Goal: Task Accomplishment & Management: Complete application form

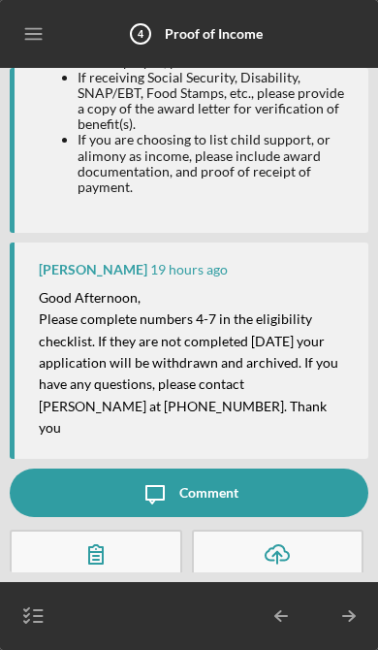
scroll to position [221, 0]
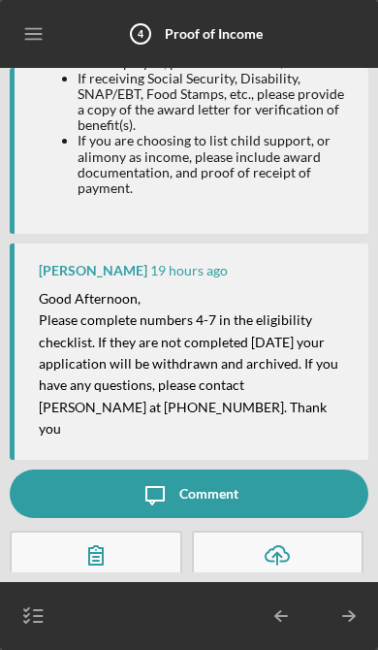
click at [359, 603] on icon "Icon/Table Pagination Arrow" at bounding box center [349, 616] width 49 height 49
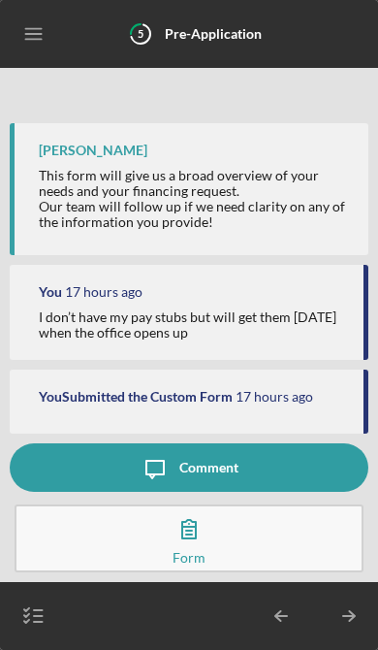
click at [46, 594] on icon "button" at bounding box center [34, 616] width 49 height 49
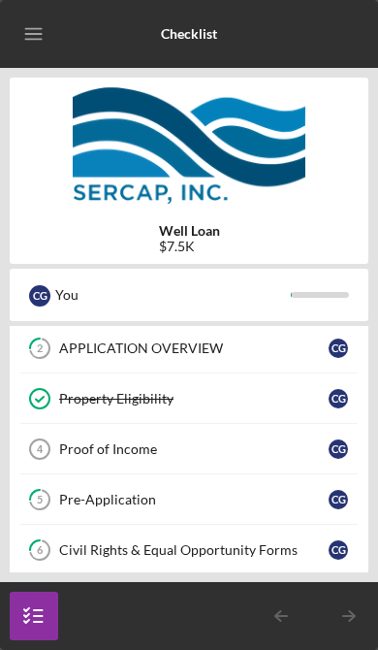
scroll to position [115, 0]
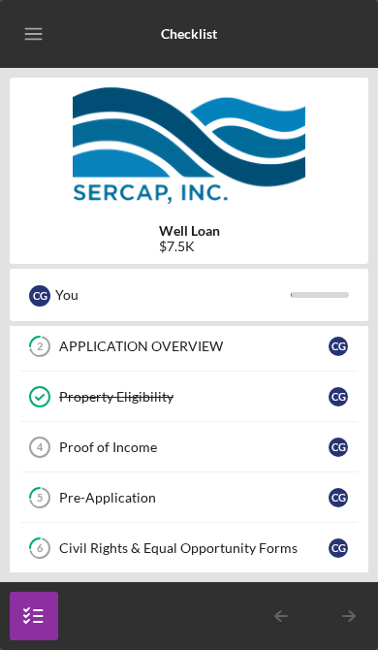
click at [125, 440] on div "Proof of Income" at bounding box center [194, 448] width 270 height 16
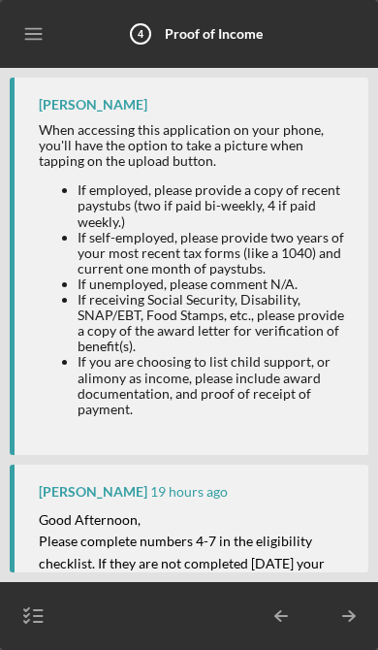
scroll to position [221, 0]
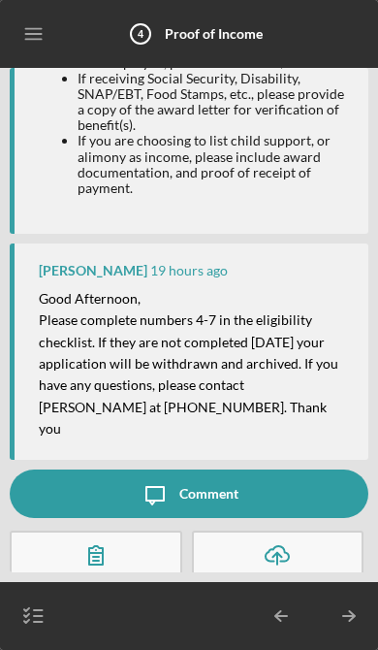
click at [289, 546] on icon "button" at bounding box center [277, 553] width 23 height 15
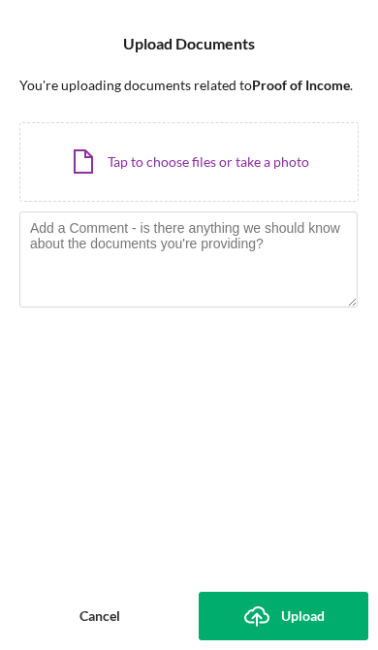
click at [180, 152] on div "Icon/Document Browse or drag files here (max 100MB total) Tap to choose files o…" at bounding box center [189, 162] width 340 height 80
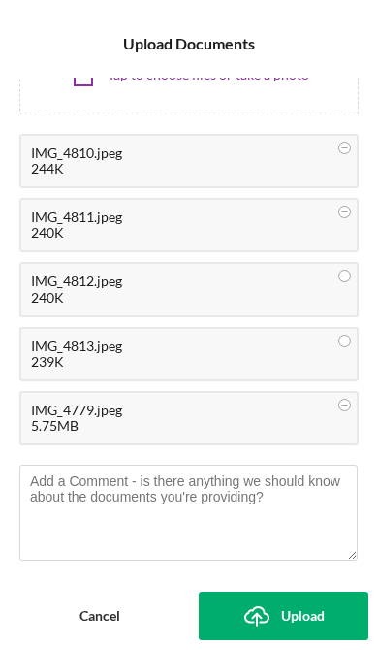
scroll to position [86, 0]
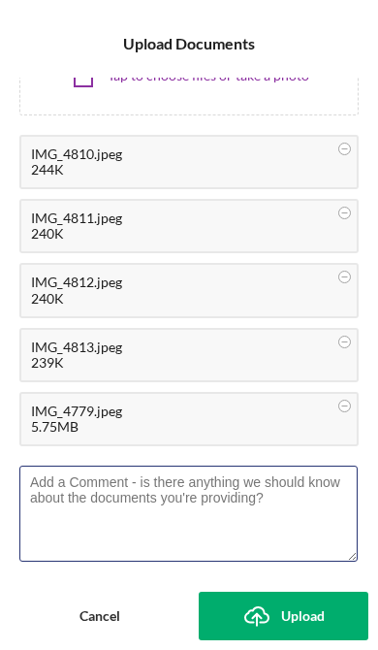
click at [192, 509] on textarea at bounding box center [188, 513] width 339 height 95
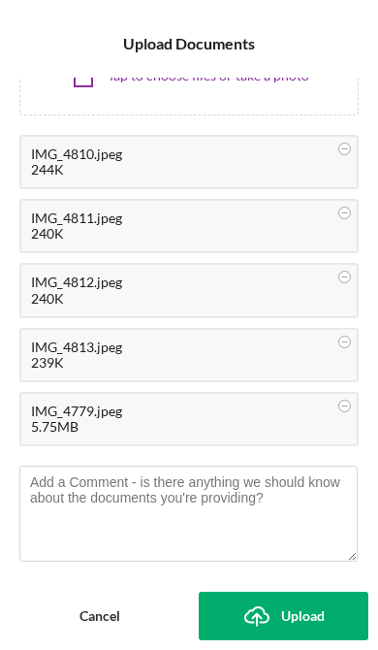
click at [304, 606] on div "Upload" at bounding box center [303, 616] width 44 height 49
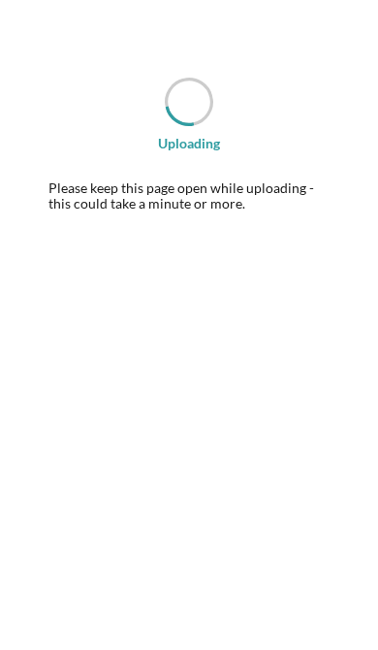
scroll to position [542, 0]
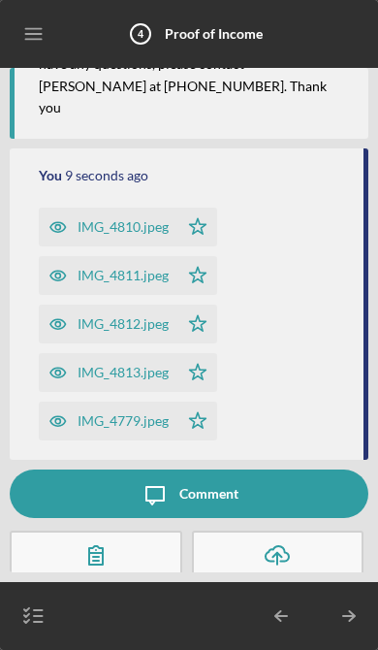
click at [363, 607] on icon "Icon/Table Pagination Arrow" at bounding box center [349, 616] width 49 height 49
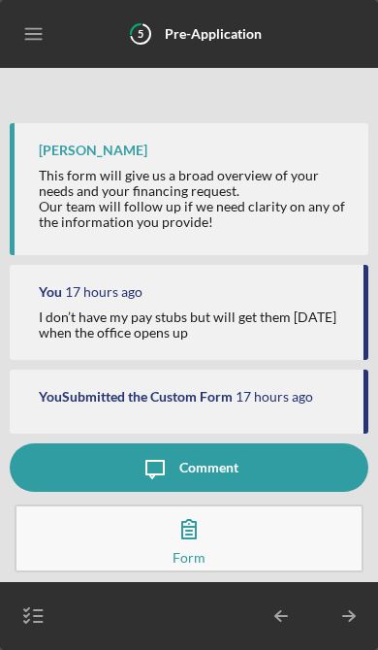
click at [357, 607] on icon "Icon/Table Pagination Arrow" at bounding box center [349, 616] width 49 height 49
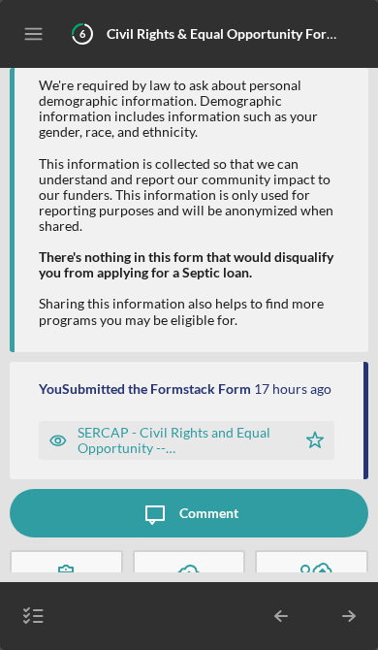
scroll to position [46, 0]
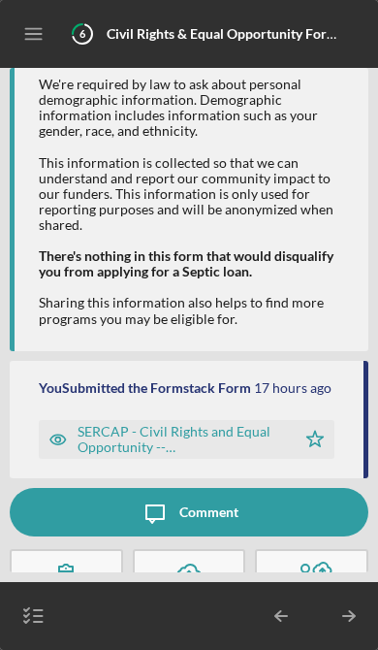
click at [362, 607] on icon "Icon/Table Pagination Arrow" at bounding box center [349, 616] width 49 height 49
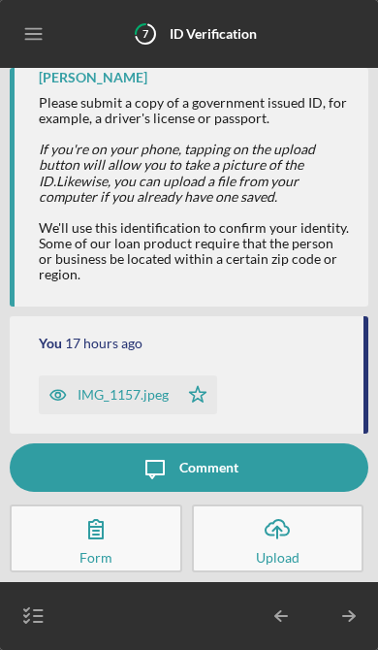
scroll to position [26, 0]
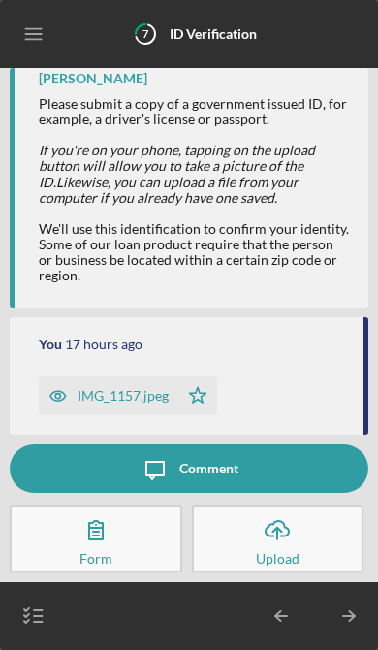
click at [139, 399] on div "IMG_1157.jpeg" at bounding box center [123, 396] width 91 height 16
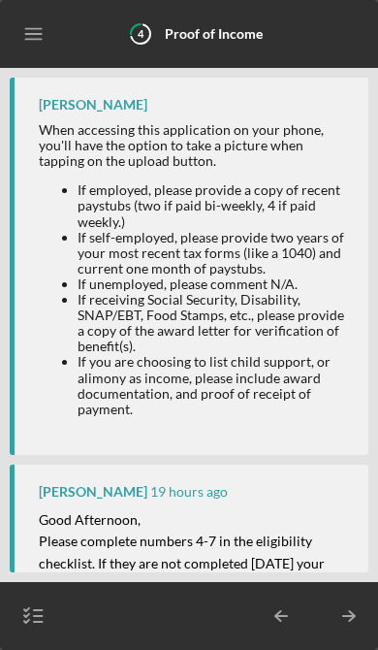
scroll to position [542, 0]
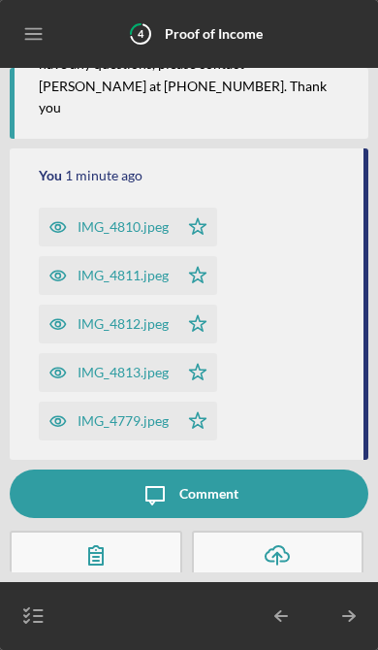
click at [362, 603] on icon "Icon/Table Pagination Arrow" at bounding box center [349, 616] width 49 height 49
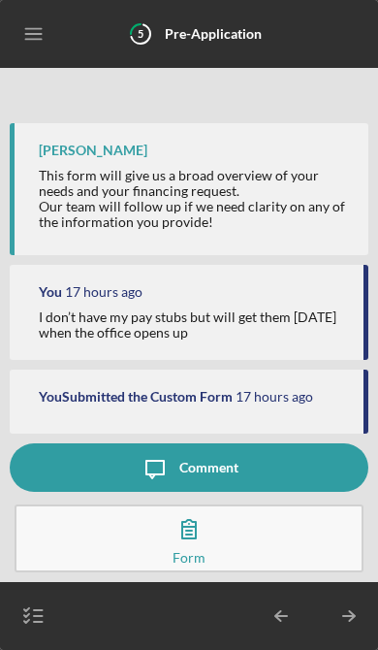
click at [355, 593] on icon "Icon/Table Pagination Arrow" at bounding box center [349, 616] width 49 height 49
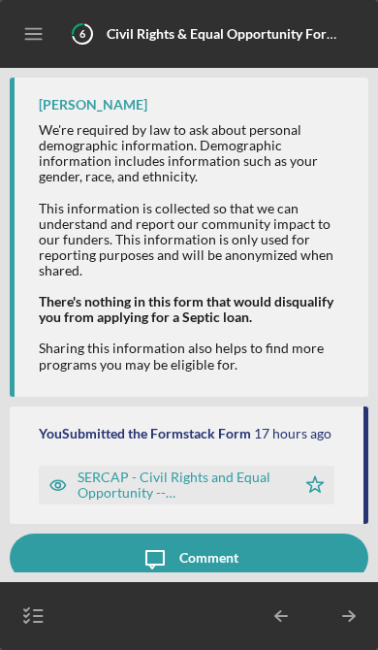
scroll to position [73, 0]
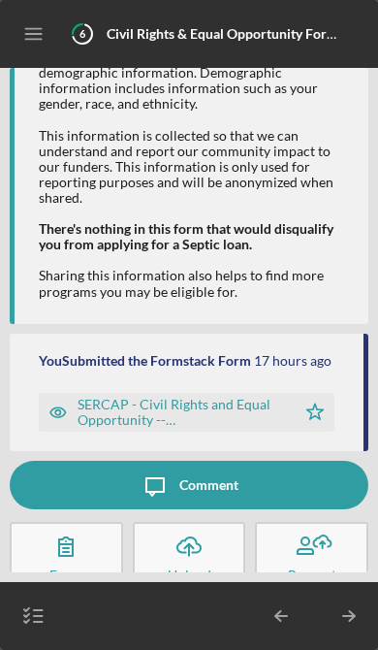
click at [42, 603] on icon "button" at bounding box center [34, 616] width 49 height 49
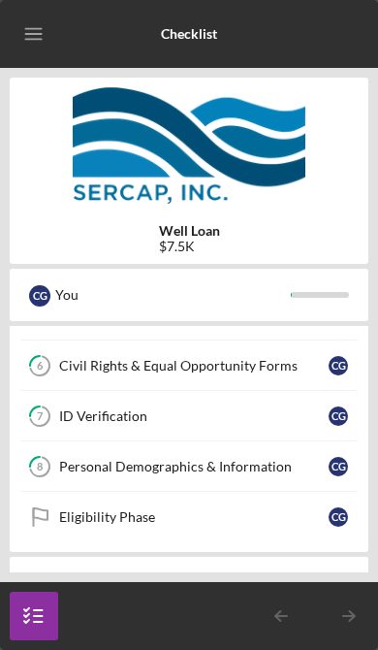
scroll to position [300, 0]
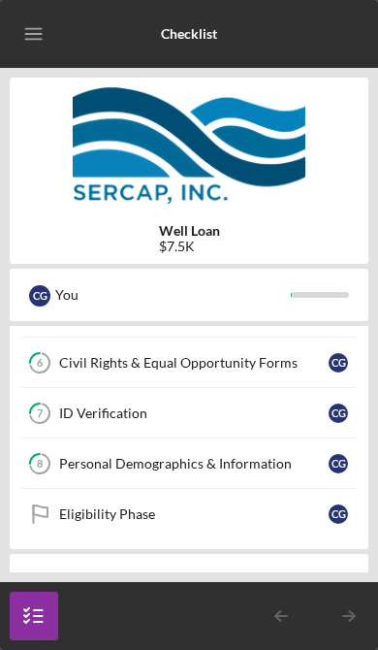
click at [128, 512] on div "Eligibility Phase" at bounding box center [194, 515] width 270 height 16
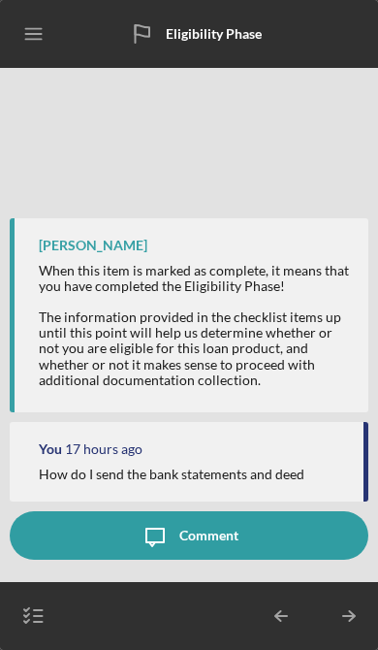
click at [49, 613] on icon "button" at bounding box center [34, 616] width 49 height 49
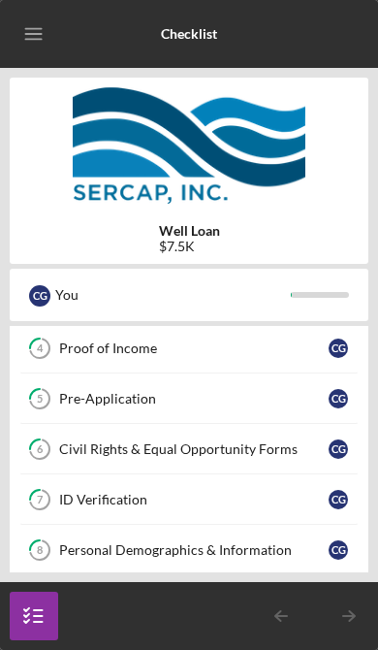
scroll to position [214, 0]
click at [132, 445] on div "Civil Rights & Equal Opportunity Forms" at bounding box center [194, 449] width 270 height 16
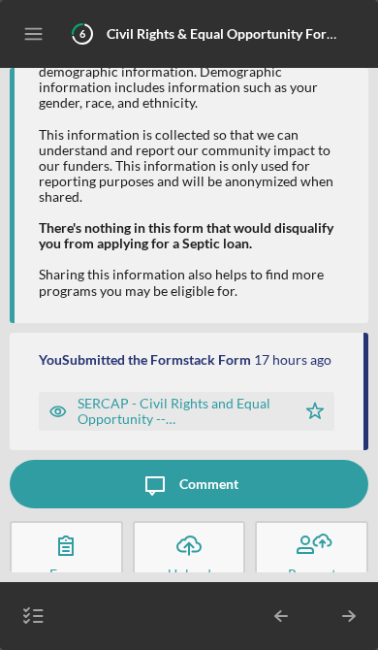
scroll to position [73, 0]
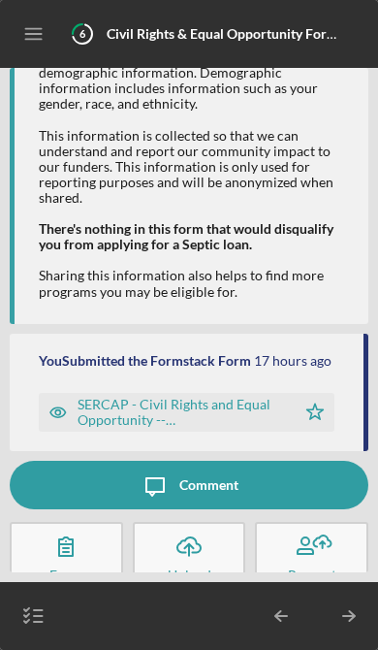
click at [198, 540] on icon "Icon/Upload" at bounding box center [189, 546] width 49 height 49
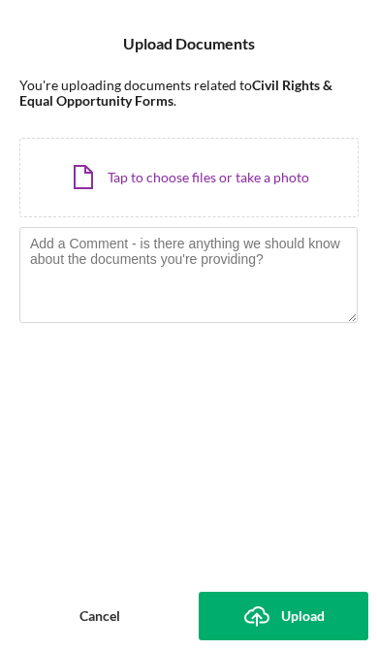
click at [294, 606] on div "Upload" at bounding box center [303, 616] width 44 height 49
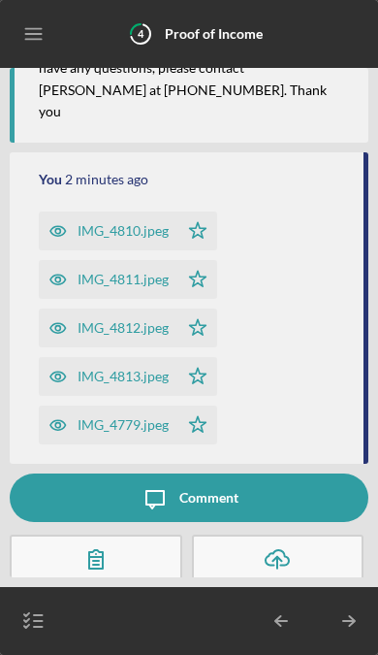
scroll to position [538, 0]
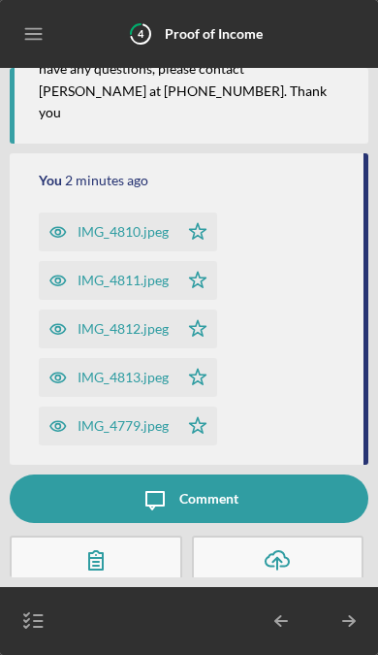
click at [29, 607] on icon "button" at bounding box center [34, 621] width 49 height 49
